Goal: Task Accomplishment & Management: Manage account settings

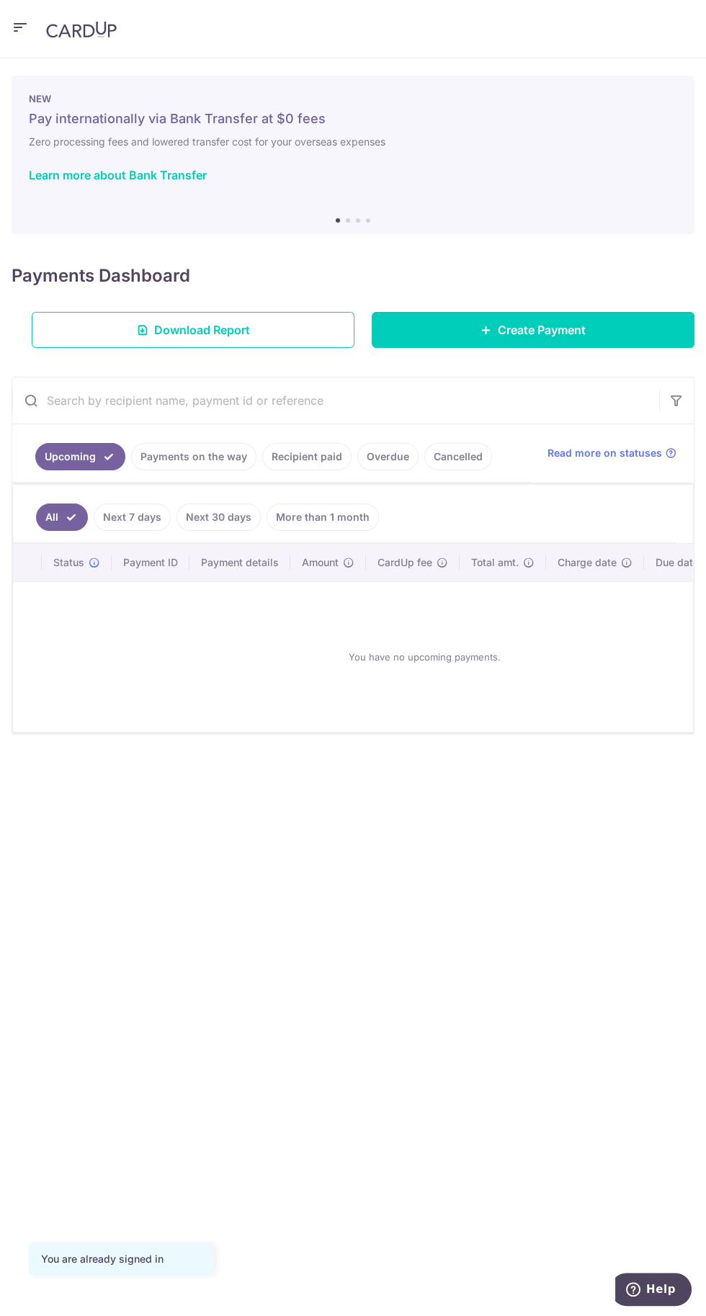
click at [22, 35] on icon "button" at bounding box center [20, 28] width 17 height 18
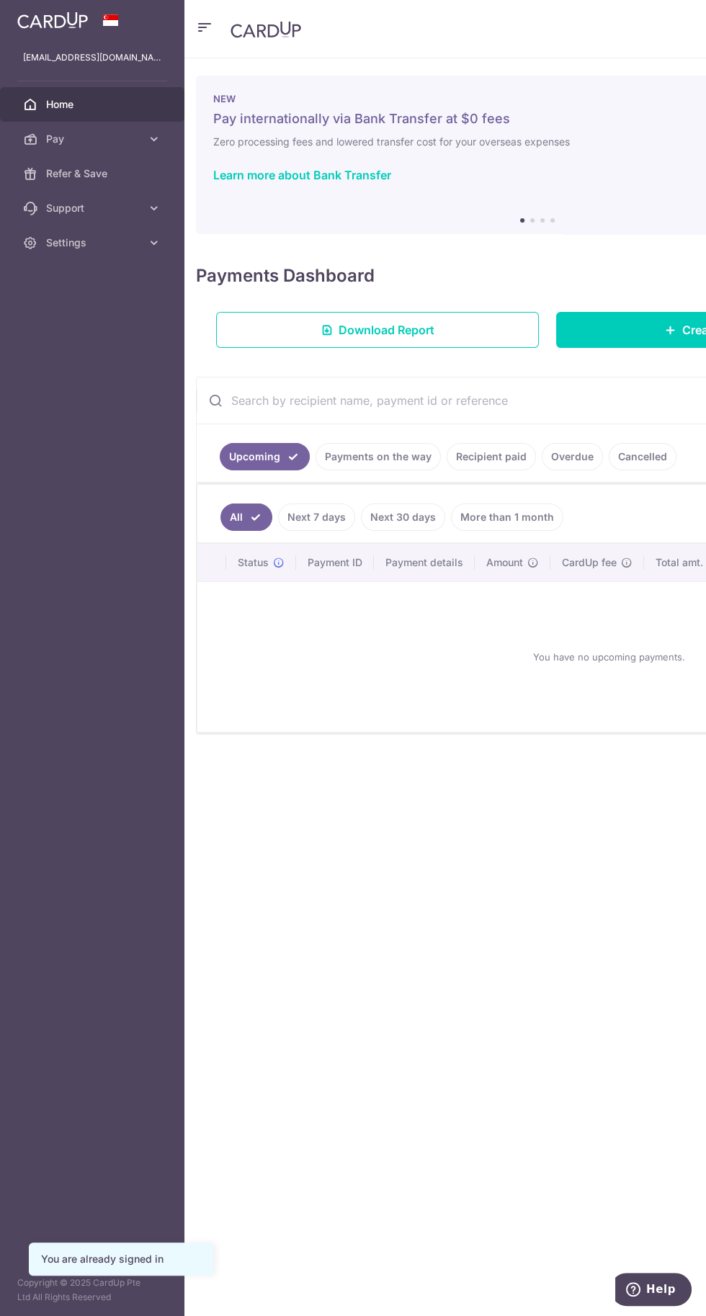
click at [140, 250] on link "Settings" at bounding box center [92, 242] width 184 height 35
click at [93, 312] on span "Logout" at bounding box center [93, 312] width 95 height 14
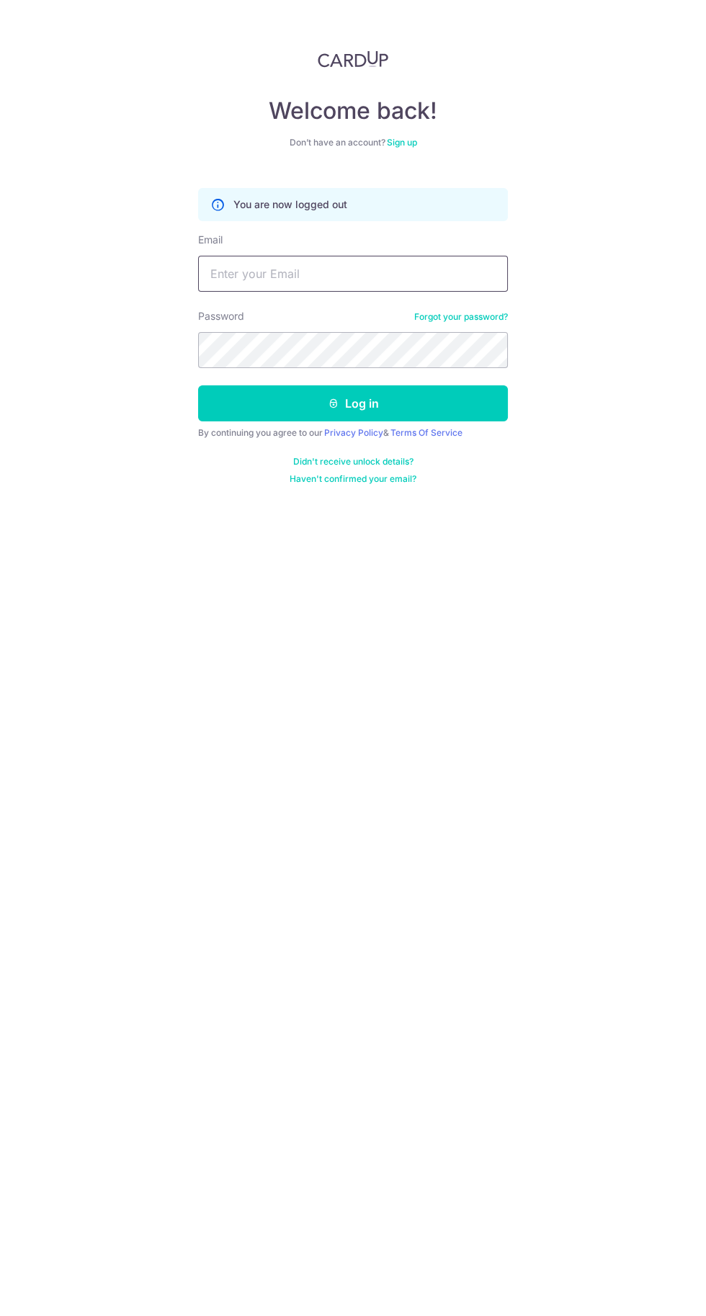
click at [393, 274] on input "Email" at bounding box center [353, 274] width 310 height 36
type input "cheerneng_ang@yahoo.com.sg"
click at [198, 385] on button "Log in" at bounding box center [353, 403] width 310 height 36
